Goal: Task Accomplishment & Management: Manage account settings

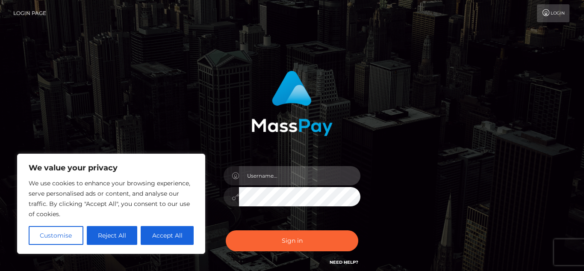
click at [311, 180] on input "text" at bounding box center [299, 175] width 121 height 19
type input "[EMAIL_ADDRESS][DOMAIN_NAME]"
click at [226, 230] on button "Sign in" at bounding box center [292, 240] width 133 height 21
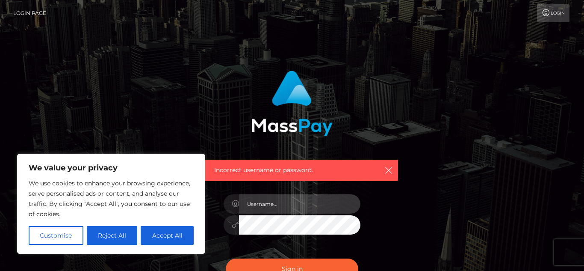
click at [279, 201] on input "text" at bounding box center [299, 203] width 121 height 19
type input "Acorra614"
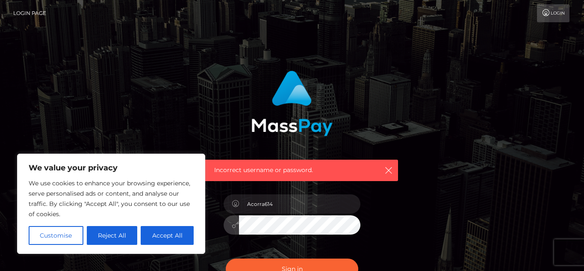
click at [226, 258] on button "Sign in" at bounding box center [292, 268] width 133 height 21
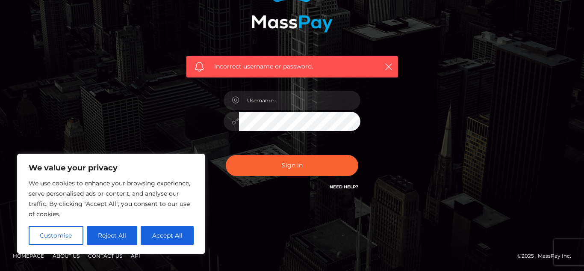
click at [357, 189] on link "Need Help?" at bounding box center [344, 187] width 29 height 6
click at [118, 230] on button "Reject All" at bounding box center [112, 235] width 51 height 19
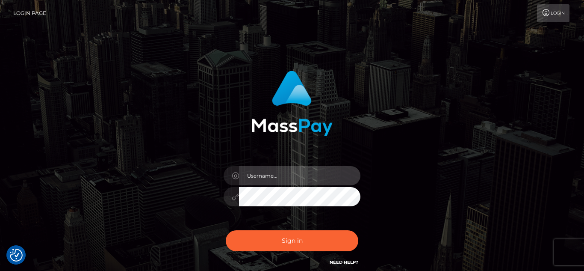
click at [309, 180] on input "text" at bounding box center [299, 175] width 121 height 19
type input "[EMAIL_ADDRESS][DOMAIN_NAME]"
click at [226, 230] on button "Sign in" at bounding box center [292, 240] width 133 height 21
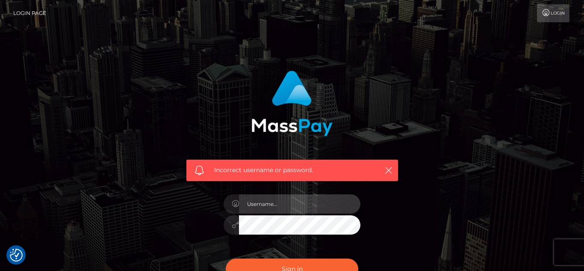
click at [320, 201] on input "text" at bounding box center [299, 203] width 121 height 19
type input "Ashley.corra818@gmail.com"
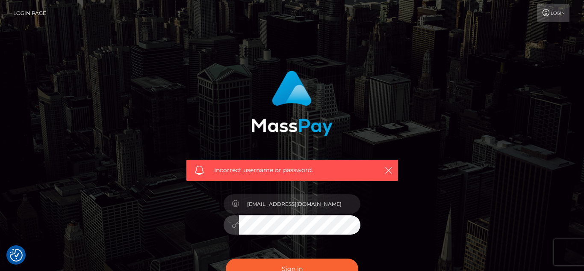
click at [226, 258] on button "Sign in" at bounding box center [292, 268] width 133 height 21
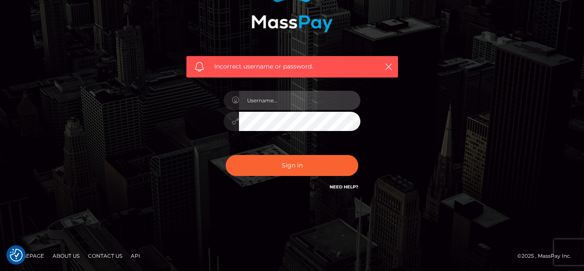
click at [303, 104] on input "text" at bounding box center [299, 100] width 121 height 19
type input "Acorra614"
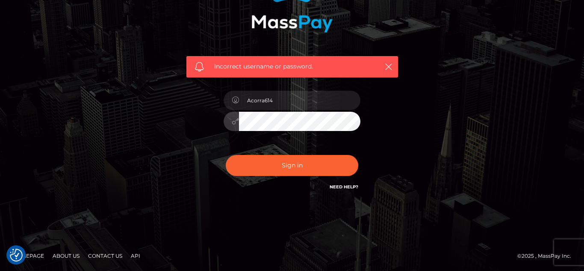
click at [226, 155] on button "Sign in" at bounding box center [292, 165] width 133 height 21
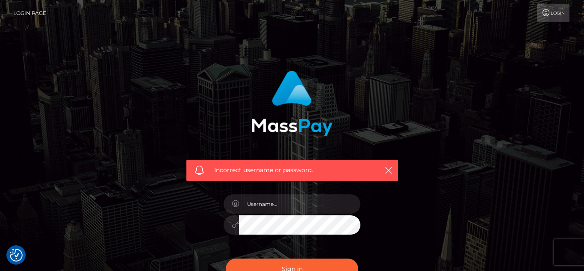
click at [32, 15] on link "Login Page" at bounding box center [29, 13] width 33 height 18
